Goal: Task Accomplishment & Management: Use online tool/utility

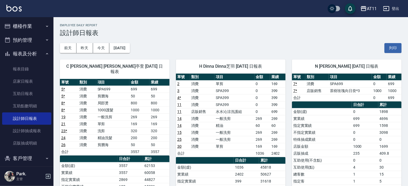
click at [32, 24] on button "櫃檯作業" at bounding box center [26, 26] width 49 height 14
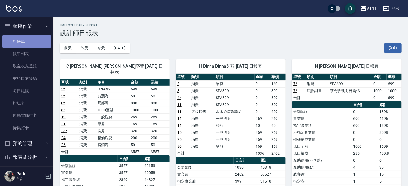
click at [27, 41] on link "打帳單" at bounding box center [26, 41] width 49 height 12
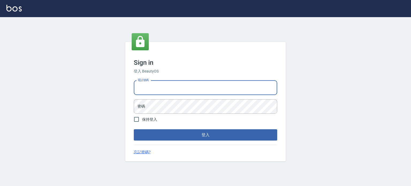
click at [194, 89] on input "電話號碼" at bounding box center [205, 87] width 143 height 14
type input "0953539532"
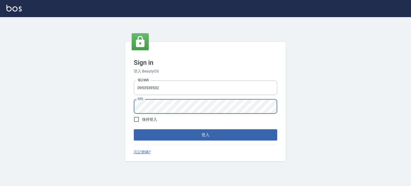
click at [143, 124] on label "保持登入" at bounding box center [144, 119] width 26 height 11
click at [142, 124] on input "保持登入" at bounding box center [136, 119] width 11 height 11
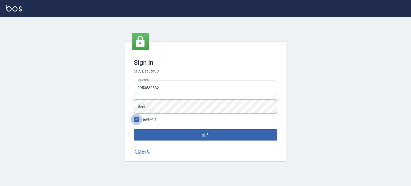
click at [136, 120] on input "保持登入" at bounding box center [136, 119] width 11 height 11
checkbox input "false"
drag, startPoint x: 103, startPoint y: 131, endPoint x: 118, endPoint y: 122, distance: 17.2
click at [104, 131] on div "Sign in 登入 BeautyOS 電話號碼 [PHONE_NUMBER] 電話號碼 密碼 密碼 保持登入 登入 忘記密碼?" at bounding box center [205, 101] width 411 height 169
